Goal: Transaction & Acquisition: Purchase product/service

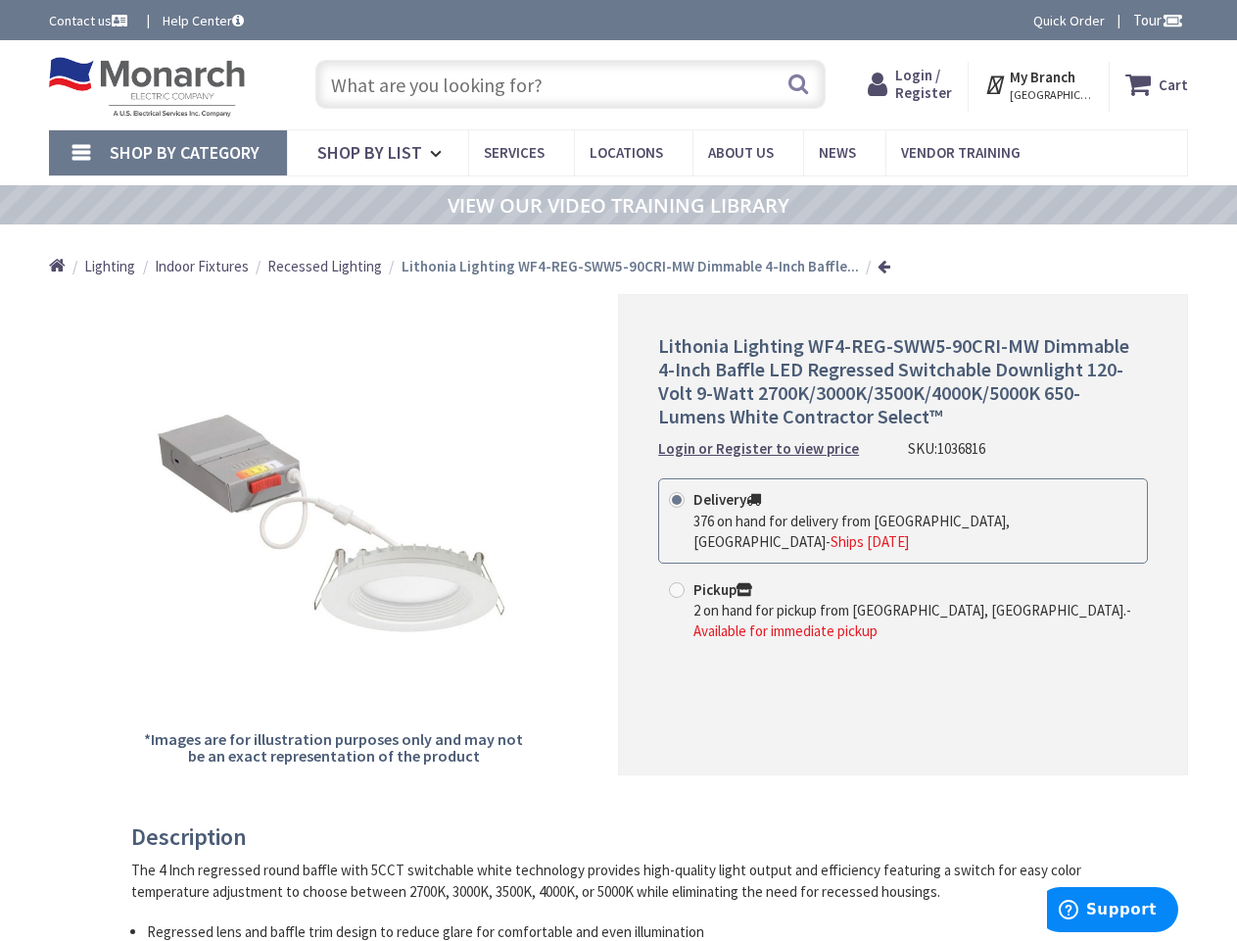
click at [618, 470] on div "Lithonia Lighting WF4-REG-SWW5-90CRI-MW Dimmable 4-Inch Baffle LED Regressed Sw…" at bounding box center [903, 534] width 570 height 481
click at [1155, 20] on span "Tour" at bounding box center [1159, 20] width 50 height 19
click at [1172, 20] on div at bounding box center [618, 470] width 1237 height 941
click at [1039, 84] on strong "My Branch" at bounding box center [1043, 77] width 66 height 19
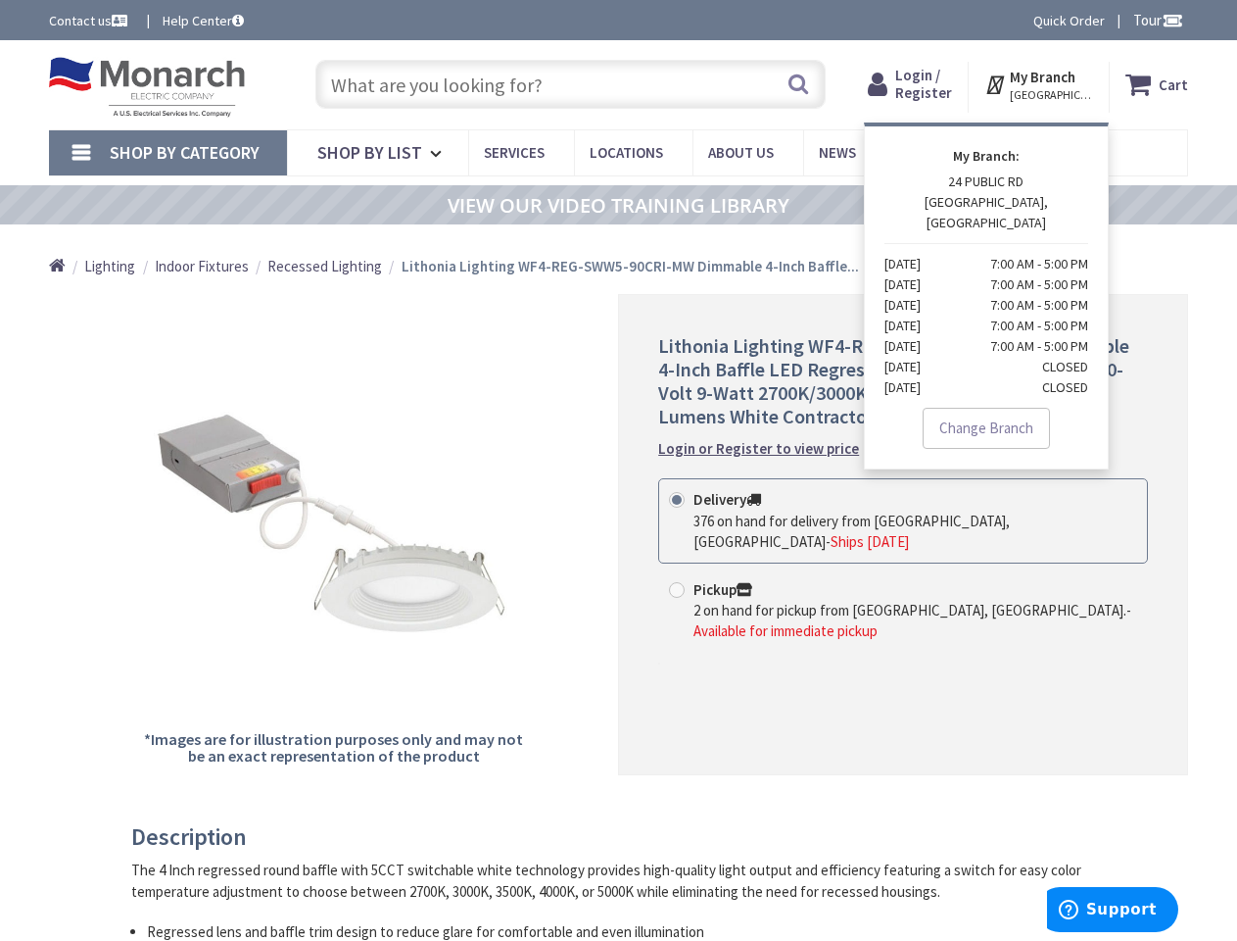
click at [168, 153] on span "Shop By Category" at bounding box center [185, 152] width 150 height 23
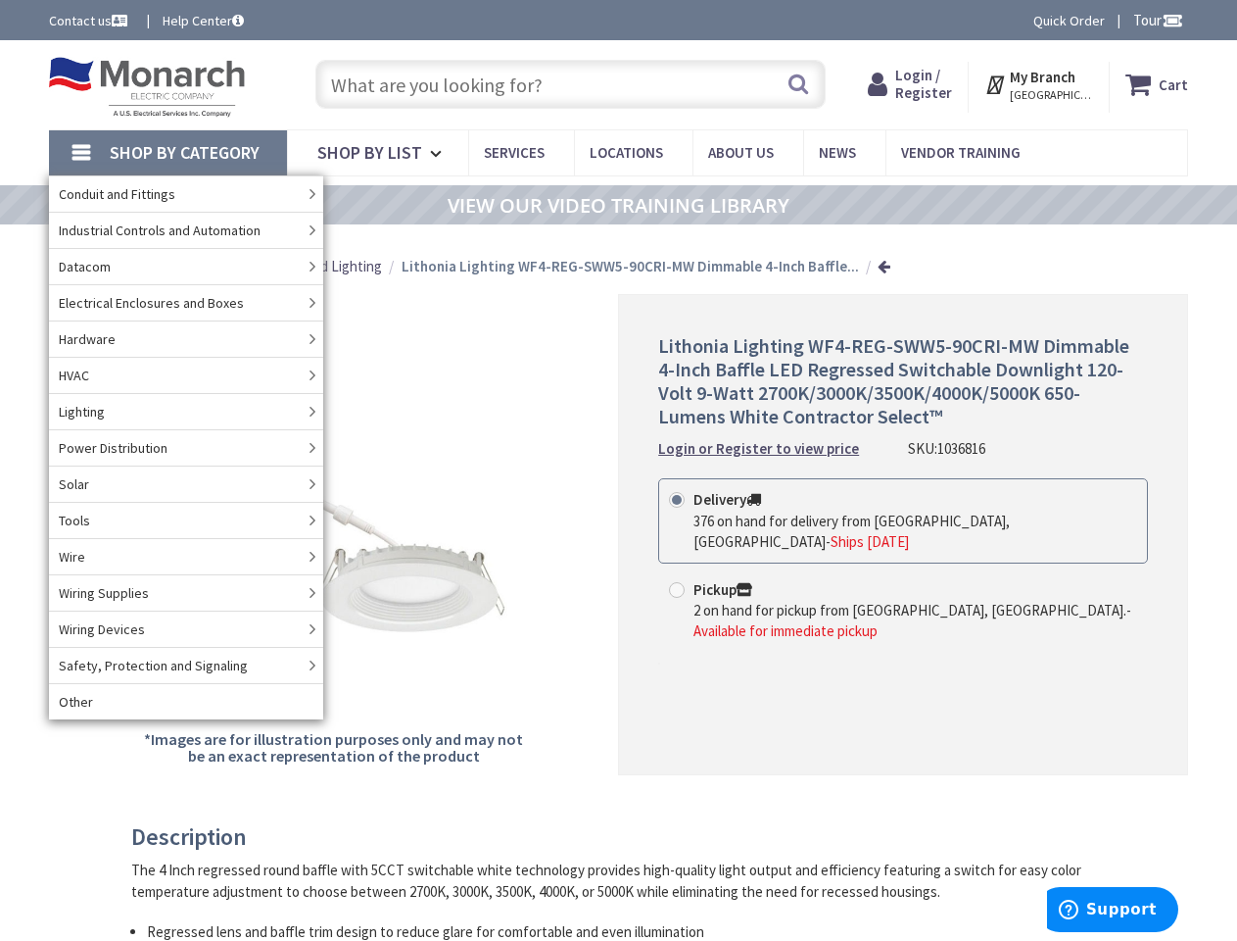
click at [903, 579] on label "Pickup 2 on hand for pickup from [GEOGRAPHIC_DATA], [GEOGRAPHIC_DATA]. - Availa…" at bounding box center [903, 610] width 468 height 63
click at [687, 583] on input "Pickup 2 on hand for pickup from [GEOGRAPHIC_DATA], [GEOGRAPHIC_DATA]. - Availa…" at bounding box center [680, 589] width 13 height 13
radio input "true"
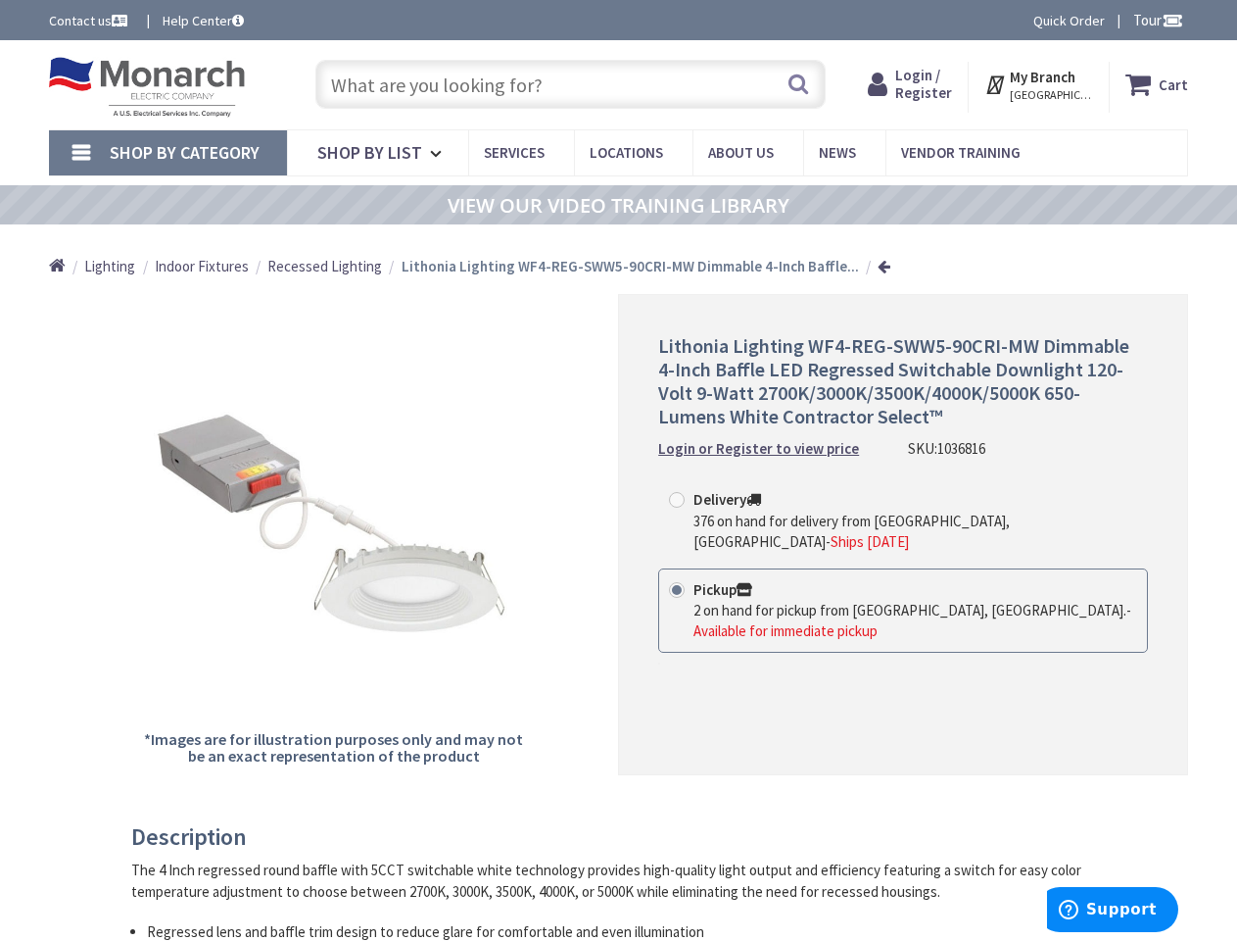
click at [610, 837] on h3 "Description" at bounding box center [610, 836] width 959 height 25
click at [1113, 909] on span "Support" at bounding box center [1121, 909] width 71 height 18
